Goal: Task Accomplishment & Management: Manage account settings

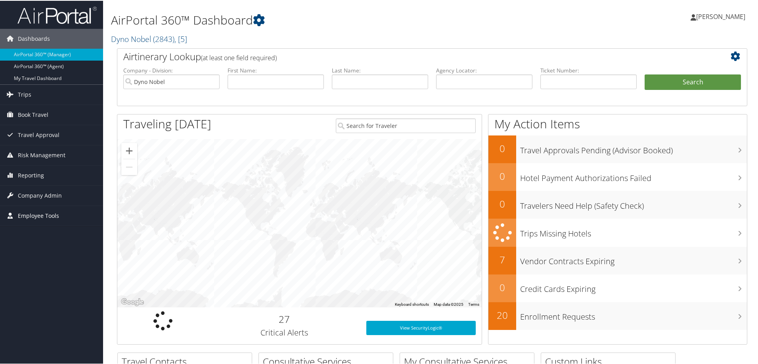
click at [24, 213] on span "Employee Tools" at bounding box center [38, 215] width 41 height 20
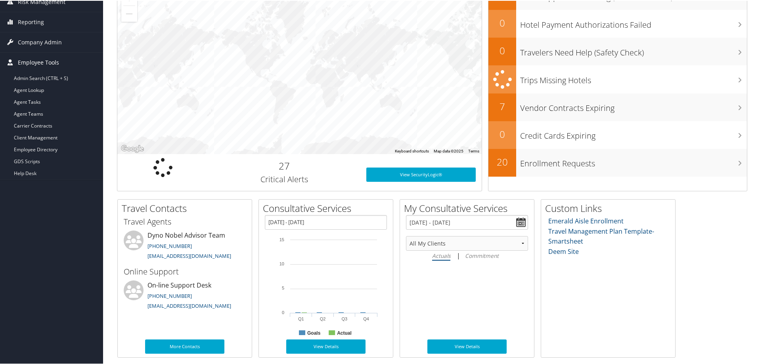
scroll to position [153, 0]
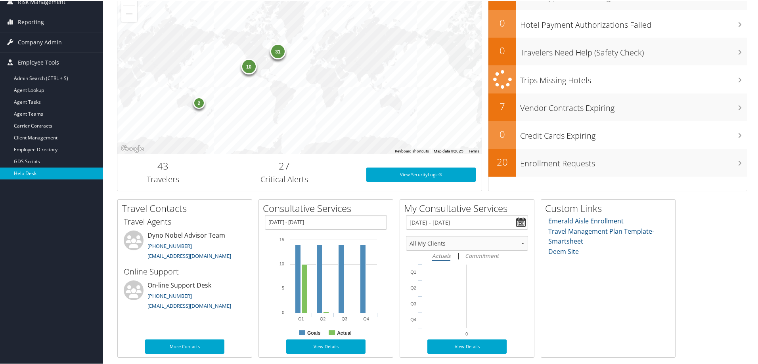
click at [30, 175] on link "Help Desk" at bounding box center [51, 173] width 103 height 12
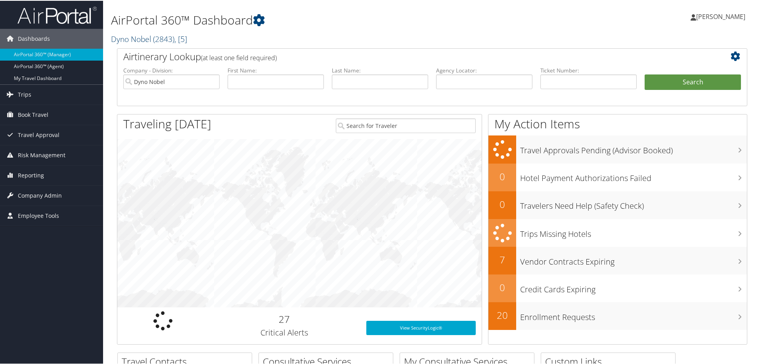
click at [152, 41] on link "Dyno Nobel ( 2843 ) , [ 5 ]" at bounding box center [149, 38] width 76 height 11
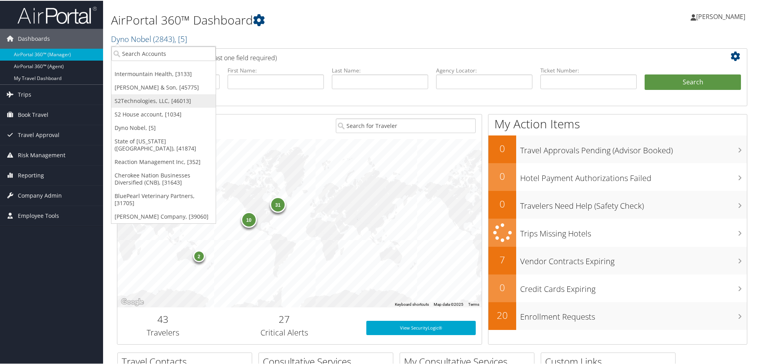
click at [140, 100] on link "S2Technologies, LLC, [46013]" at bounding box center [163, 100] width 104 height 13
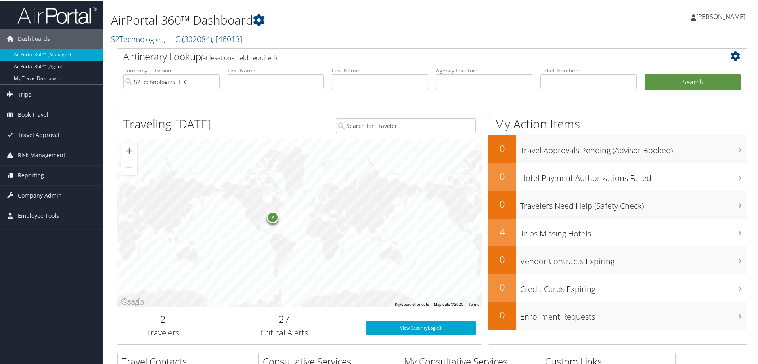
click at [41, 176] on span "Reporting" at bounding box center [31, 175] width 26 height 20
click at [35, 198] on span "Company Admin" at bounding box center [40, 195] width 44 height 20
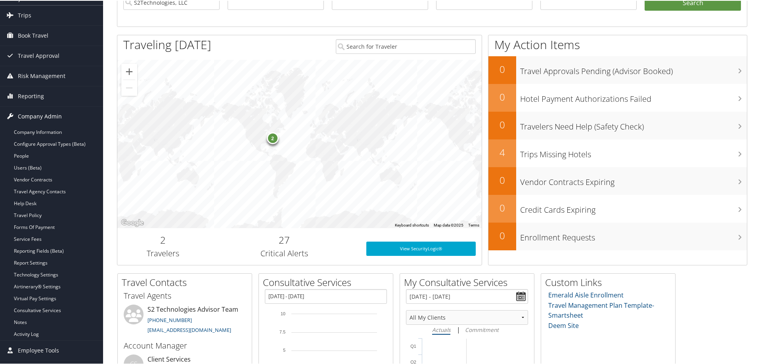
scroll to position [119, 0]
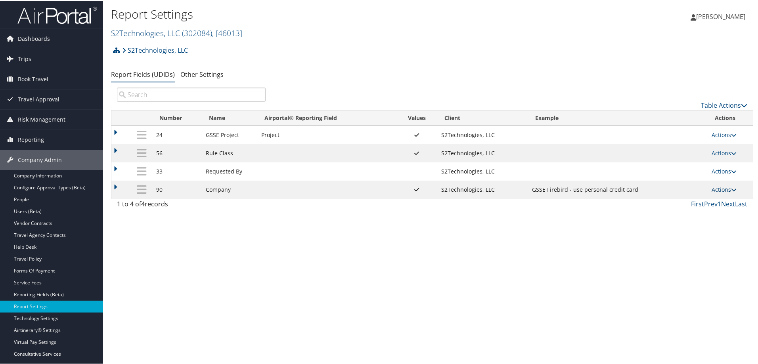
click at [724, 187] on link "Actions" at bounding box center [724, 189] width 25 height 8
click at [697, 214] on link "Upload Report Field Values" at bounding box center [691, 214] width 86 height 13
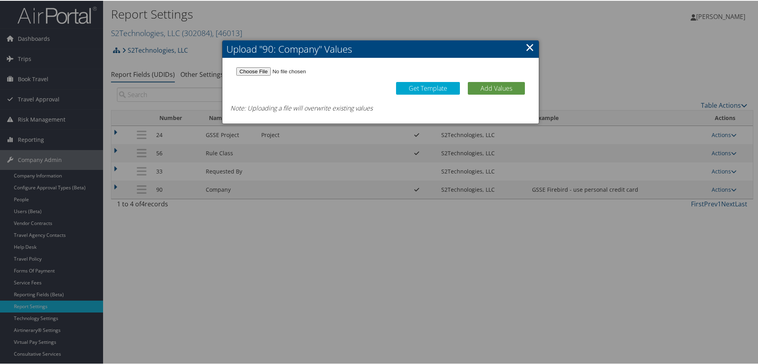
click at [525, 45] on link "×" at bounding box center [529, 46] width 9 height 16
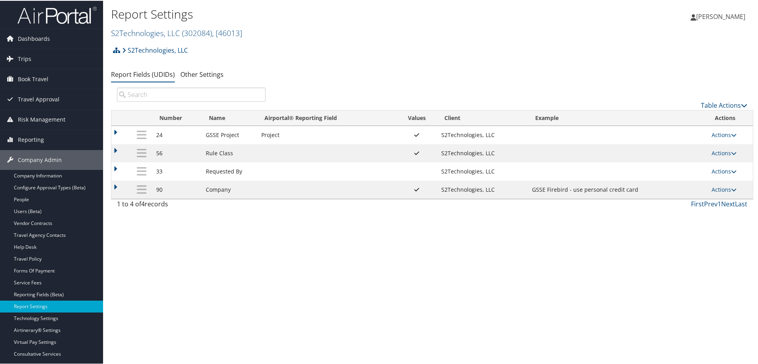
click at [720, 185] on td "Actions Update Report Field Values Upload Report Field Values Edit Delete" at bounding box center [731, 189] width 46 height 18
click at [720, 188] on link "Actions" at bounding box center [724, 189] width 25 height 8
click at [707, 200] on link "Update Report Field Values" at bounding box center [691, 200] width 86 height 13
